Goal: Information Seeking & Learning: Learn about a topic

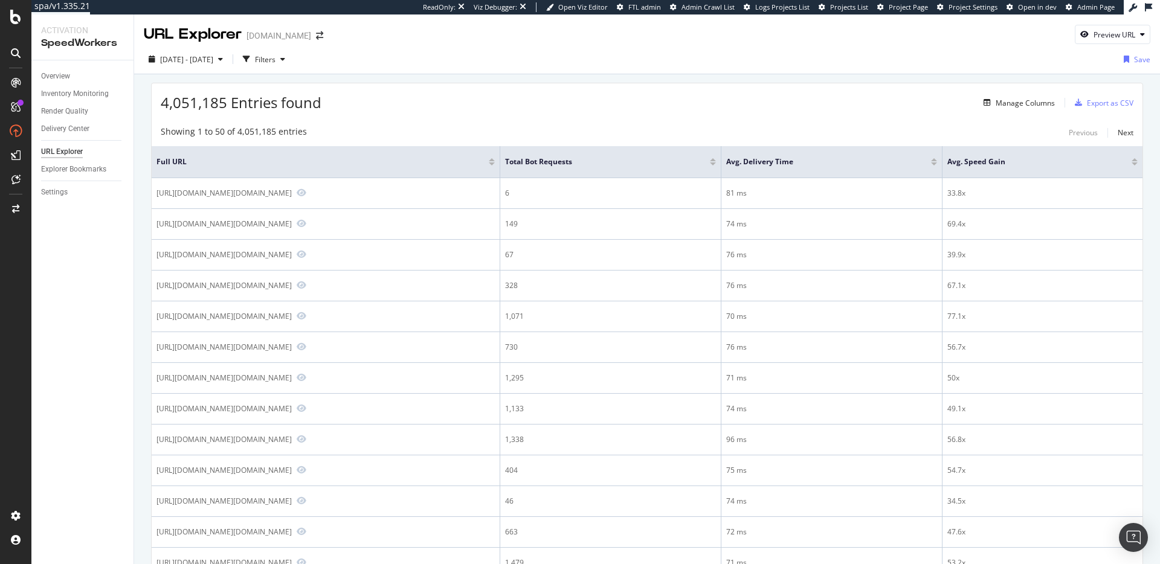
click at [516, 112] on div "4,051,185 Entries found Manage Columns Export as CSV" at bounding box center [647, 98] width 991 height 30
click at [695, 74] on div "[DATE] - [DATE] Filters Save" at bounding box center [647, 60] width 1026 height 30
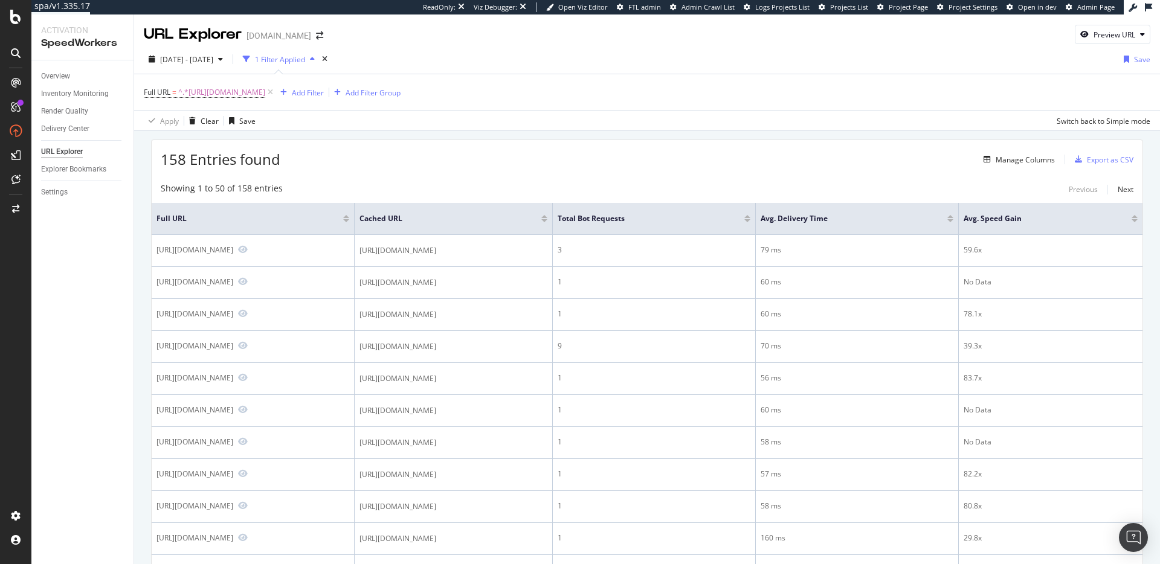
click at [614, 83] on div "Full URL = ^.*https://www.gap.com/browse/girls/new-arrivals?cid=63895.*$ Add Fi…" at bounding box center [647, 92] width 1007 height 36
